Goal: Navigation & Orientation: Understand site structure

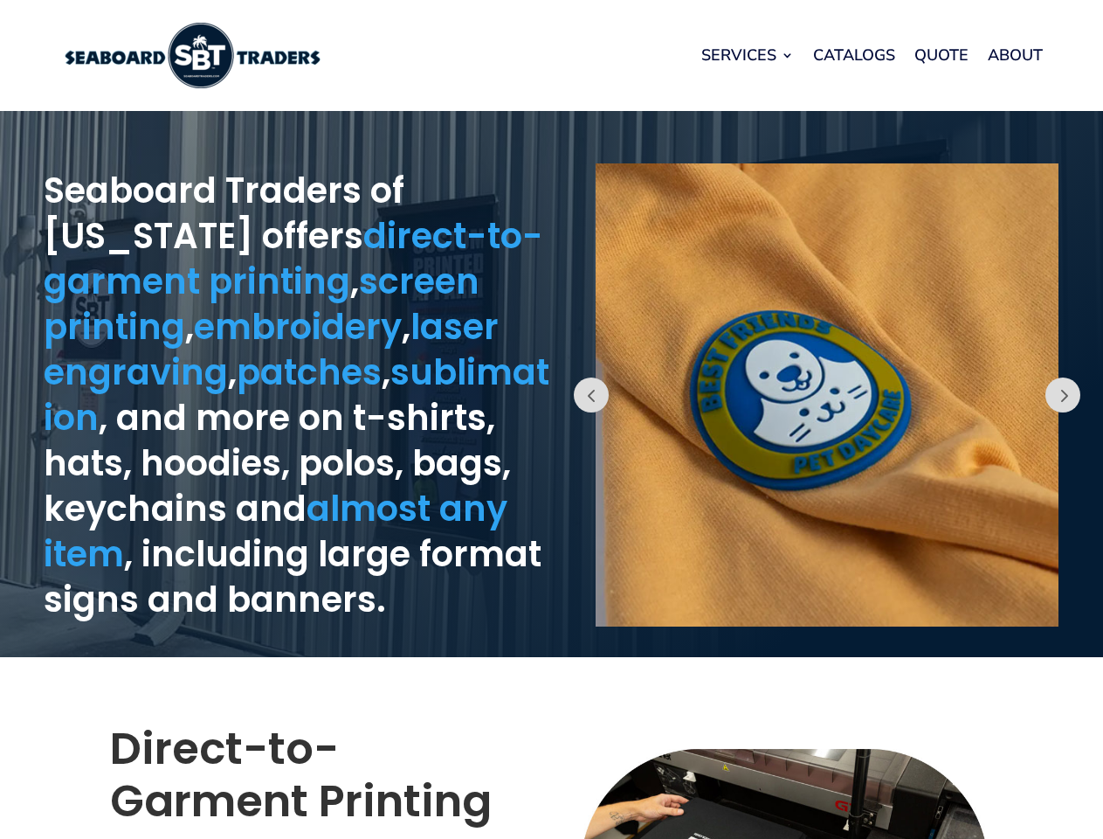
click at [552, 419] on div "Prev" at bounding box center [828, 384] width 552 height 529
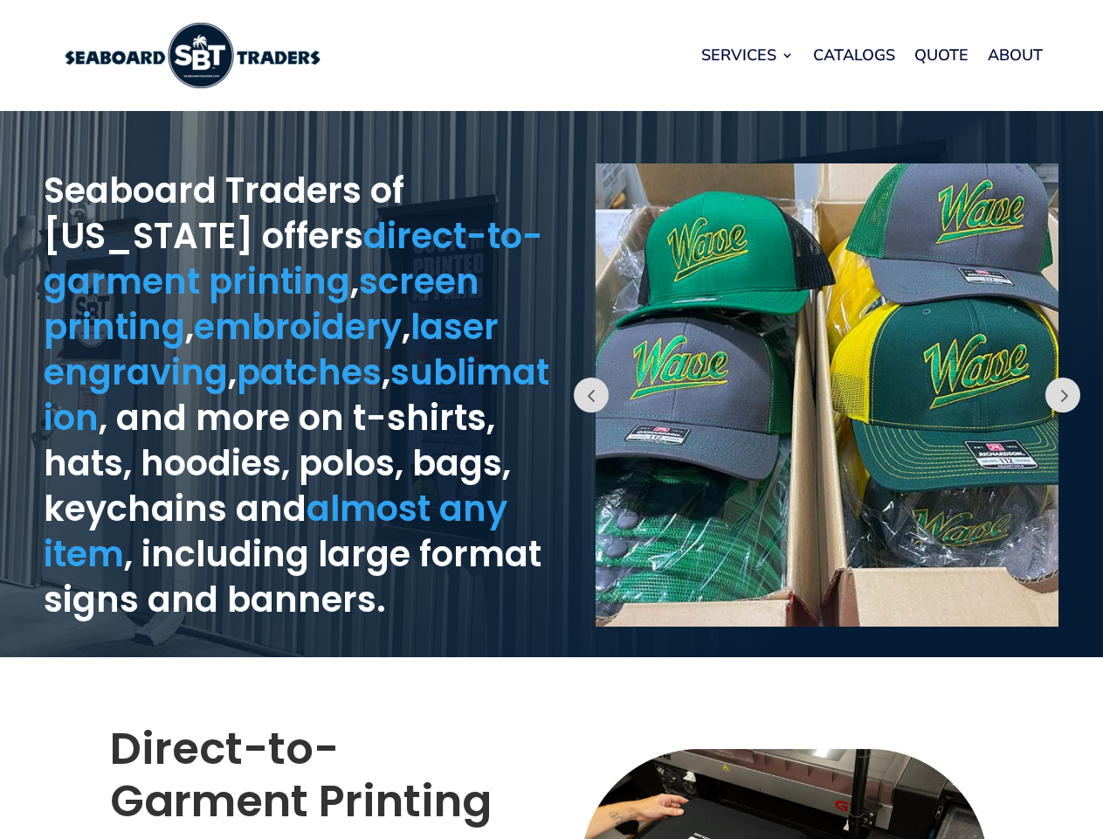
click at [747, 55] on link "Services" at bounding box center [748, 55] width 93 height 66
click at [591, 395] on button "Prev" at bounding box center [591, 394] width 35 height 35
click at [827, 395] on img at bounding box center [827, 394] width 463 height 463
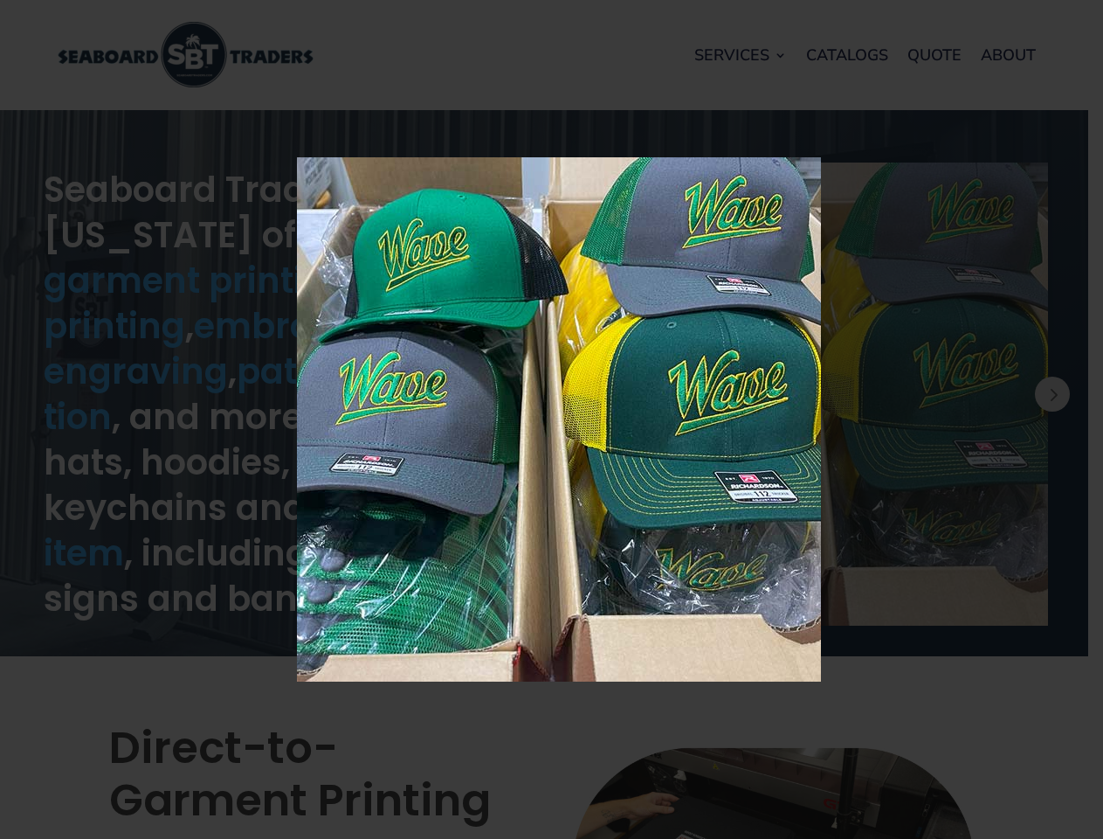
click at [821, 395] on img at bounding box center [559, 419] width 524 height 524
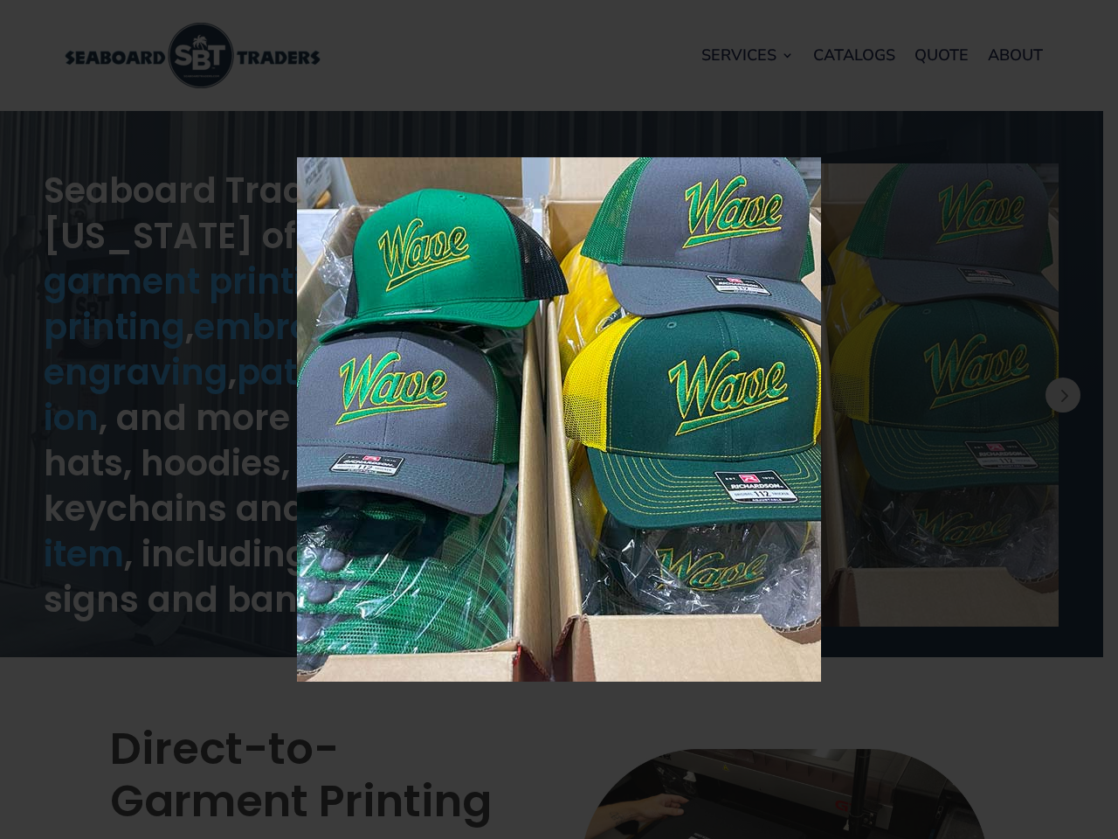
click at [1089, 395] on div "× Loading..." at bounding box center [559, 419] width 1118 height 839
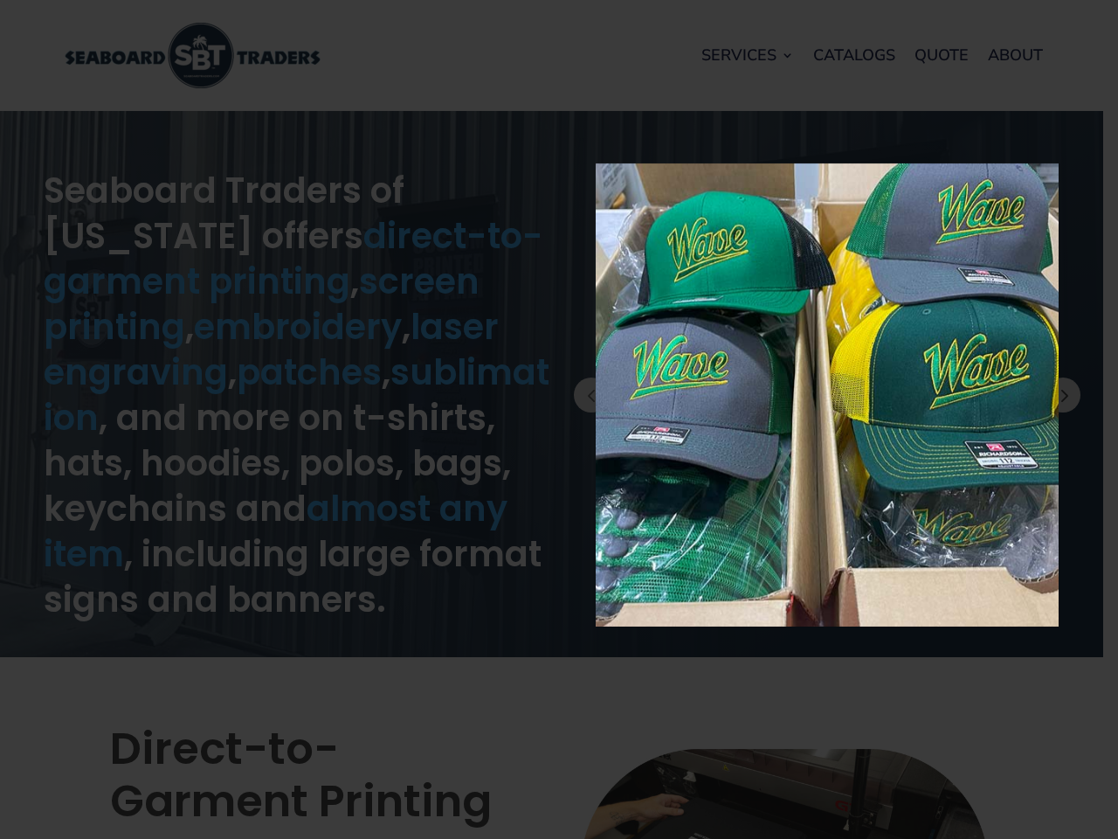
click at [1063, 395] on button "Prev" at bounding box center [1063, 394] width 35 height 35
